Goal: Task Accomplishment & Management: Complete application form

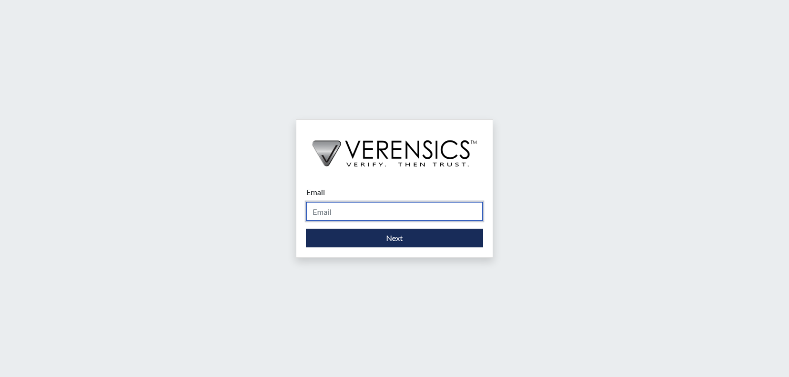
click at [464, 213] on input "Email" at bounding box center [394, 211] width 176 height 19
click at [367, 212] on input "[PERSON_NAME][EMAIL_ADDRESS][PERSON_NAME][DOMAIN_NAME]" at bounding box center [394, 211] width 176 height 19
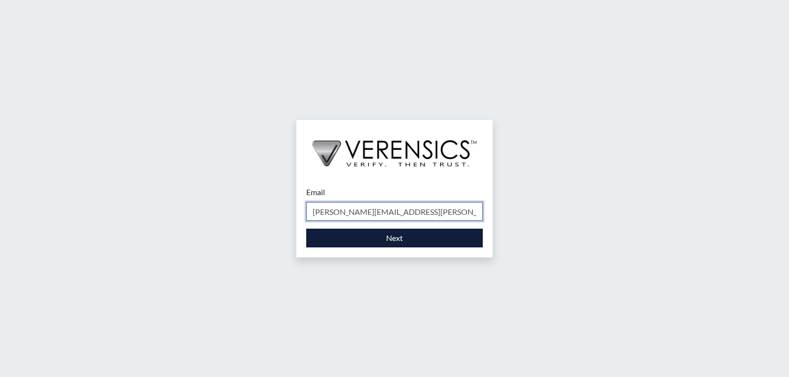
type input "[PERSON_NAME][EMAIL_ADDRESS][PERSON_NAME][DOMAIN_NAME]"
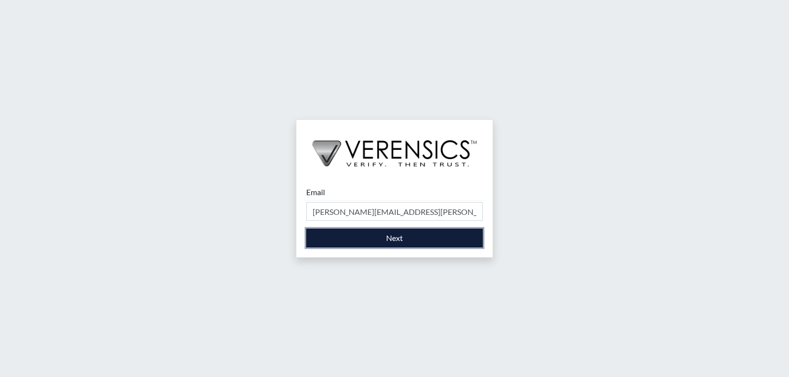
click at [379, 237] on button "Next" at bounding box center [394, 238] width 176 height 19
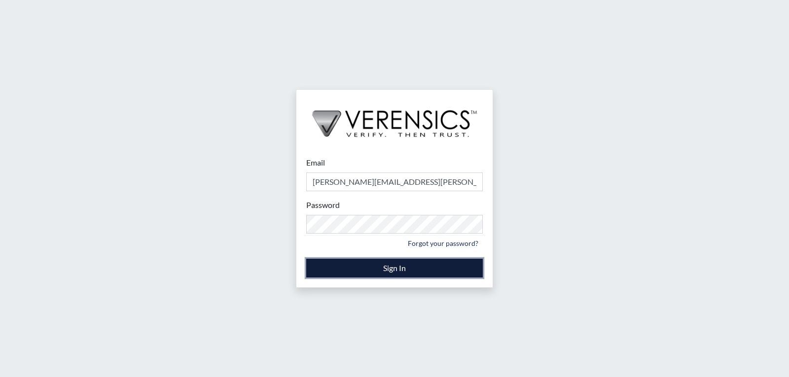
click at [385, 262] on button "Sign In" at bounding box center [394, 268] width 176 height 19
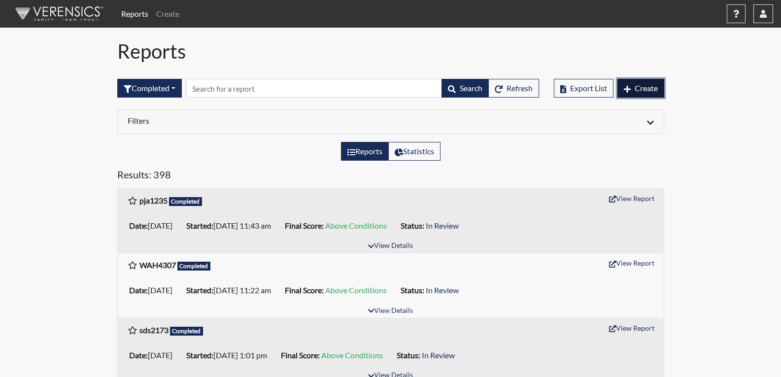
click at [639, 93] on button "Create" at bounding box center [641, 88] width 47 height 19
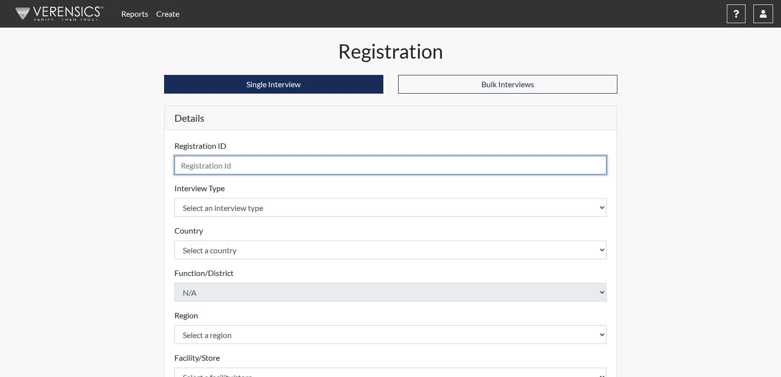
click at [226, 165] on input "text" at bounding box center [390, 165] width 433 height 19
type input "s"
type input "kll4014"
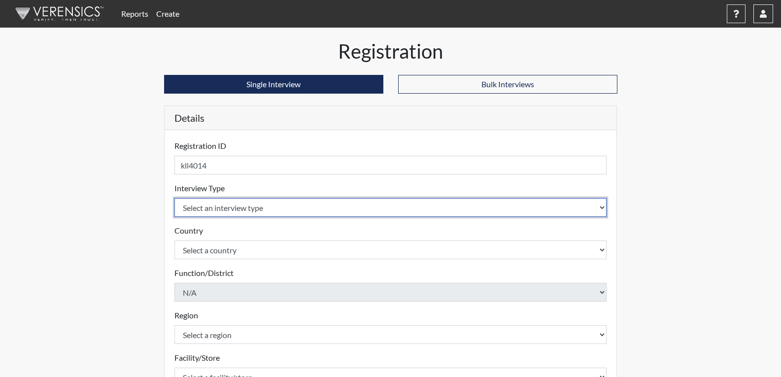
click at [266, 205] on select "Select an interview type Corrections Pre-Employment" at bounding box center [390, 207] width 433 height 19
select select "ff733e93-e1bf-11ea-9c9f-0eff0cf7eb8f"
click at [174, 198] on select "Select an interview type Corrections Pre-Employment" at bounding box center [390, 207] width 433 height 19
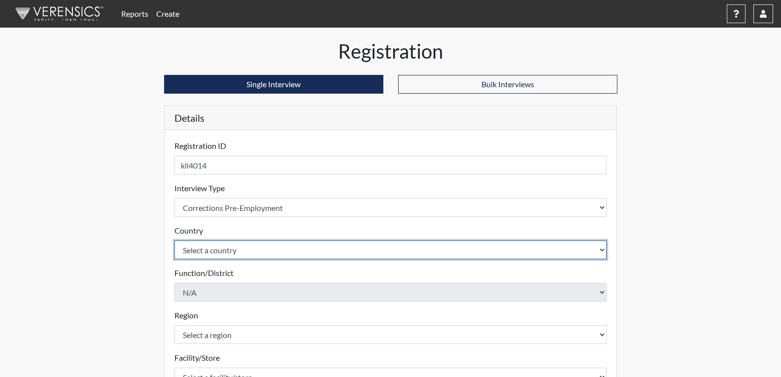
click at [258, 249] on select "Select a country [GEOGRAPHIC_DATA] [GEOGRAPHIC_DATA]" at bounding box center [390, 250] width 433 height 19
select select "united-states-of-[GEOGRAPHIC_DATA]"
click at [174, 241] on select "Select a country [GEOGRAPHIC_DATA] [GEOGRAPHIC_DATA]" at bounding box center [390, 250] width 433 height 19
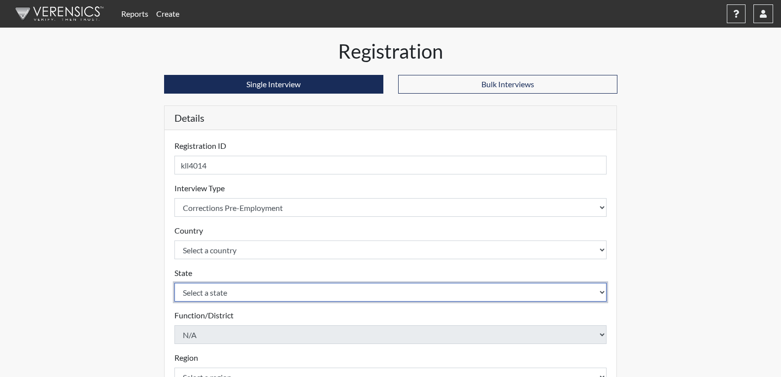
click at [240, 291] on select "Select a state [US_STATE] [US_STATE] [US_STATE] [US_STATE] [US_STATE] [US_STATE…" at bounding box center [390, 292] width 433 height 19
select select "GA"
click at [174, 283] on select "Select a state [US_STATE] [US_STATE] [US_STATE] [US_STATE] [US_STATE] [US_STATE…" at bounding box center [390, 292] width 433 height 19
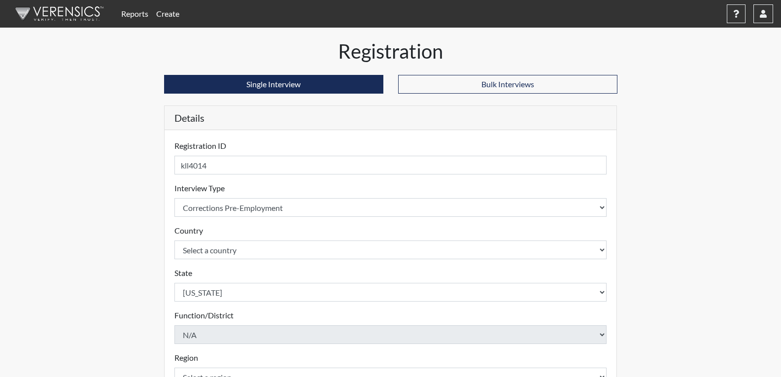
click at [145, 199] on div "Registration Single Interview Bulk Interviews Details Registration ID kll4014 P…" at bounding box center [391, 317] width 562 height 557
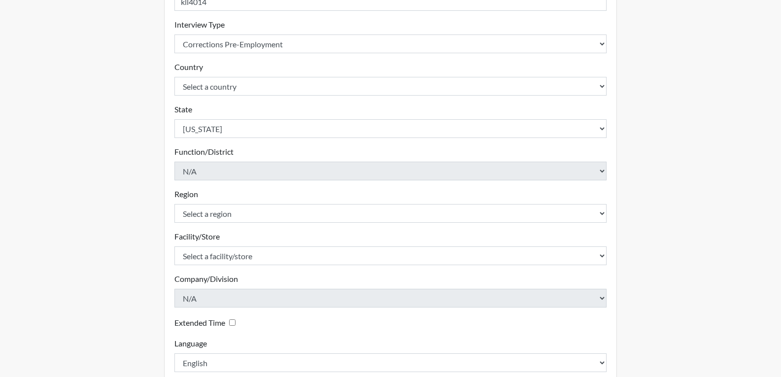
scroll to position [197, 0]
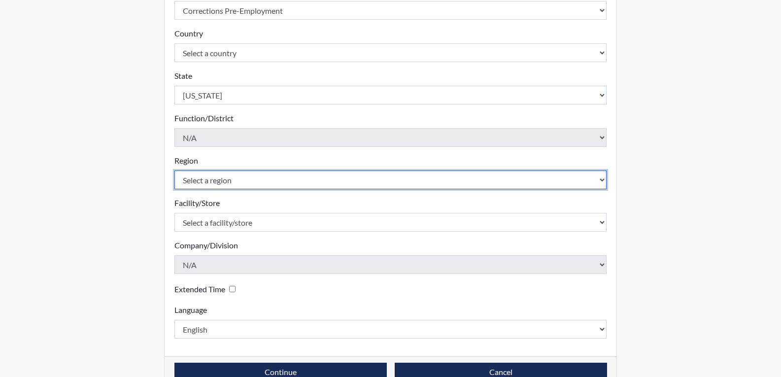
click at [213, 174] on select "Select a region [GEOGRAPHIC_DATA]" at bounding box center [390, 180] width 433 height 19
select select "743fb50d-a618-40f0-9631-f2ad6878b8a9"
click at [174, 171] on select "Select a region [GEOGRAPHIC_DATA]" at bounding box center [390, 180] width 433 height 19
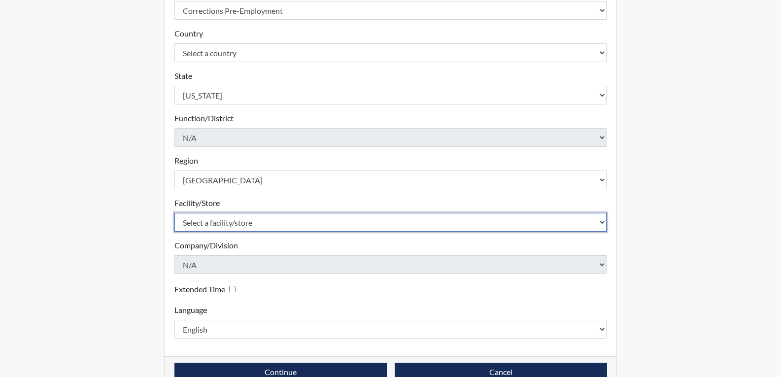
click at [214, 215] on select "Select a facility/store [PERSON_NAME] ITF [PERSON_NAME] PDC [PERSON_NAME]" at bounding box center [390, 222] width 433 height 19
select select "bcc861db-30ac-4530-8f11-93c8e4ad22de"
click at [174, 213] on select "Select a facility/store [PERSON_NAME] ITF [PERSON_NAME] PDC [PERSON_NAME]" at bounding box center [390, 222] width 433 height 19
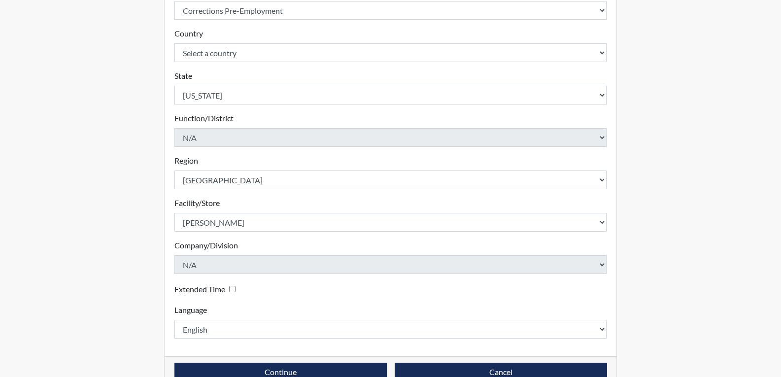
click at [140, 250] on div "Registration Single Interview Bulk Interviews Details Registration ID kll4014 P…" at bounding box center [391, 120] width 562 height 557
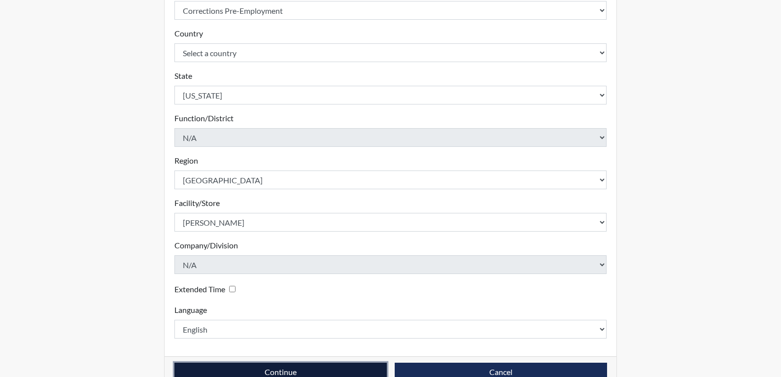
click at [291, 375] on button "Continue" at bounding box center [280, 372] width 212 height 19
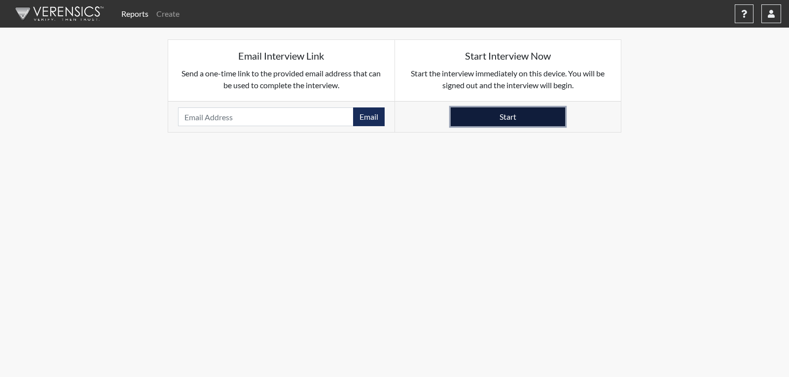
click at [513, 119] on button "Start" at bounding box center [508, 116] width 114 height 19
